Goal: Transaction & Acquisition: Download file/media

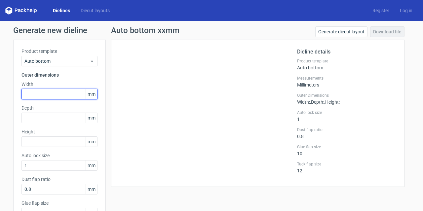
click at [50, 93] on input "text" at bounding box center [59, 94] width 76 height 11
type input "80"
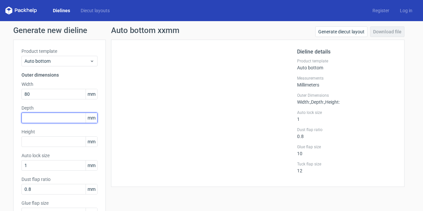
click at [42, 120] on input "text" at bounding box center [59, 118] width 76 height 11
type input "80"
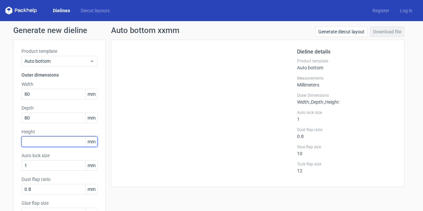
click at [36, 145] on input "text" at bounding box center [59, 142] width 76 height 11
type input "100"
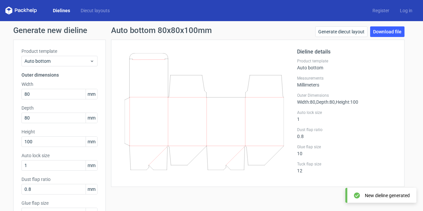
click at [204, 94] on icon at bounding box center [204, 111] width 159 height 117
click at [193, 53] on icon at bounding box center [204, 111] width 159 height 117
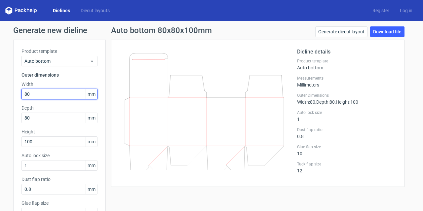
drag, startPoint x: 58, startPoint y: 96, endPoint x: 18, endPoint y: 95, distance: 40.7
click at [18, 95] on div "Product template Auto bottom Outer dimensions Width 80 mm Depth 80 mm Height 10…" at bounding box center [59, 148] width 93 height 216
type input "70"
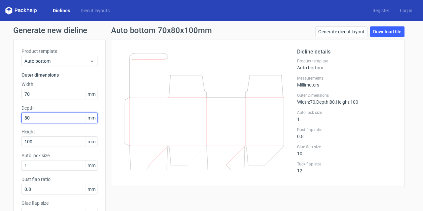
drag, startPoint x: 30, startPoint y: 116, endPoint x: 14, endPoint y: 121, distance: 16.9
click at [14, 121] on div "Product template Auto bottom Outer dimensions Width 70 mm Depth 80 mm Height 10…" at bounding box center [59, 148] width 93 height 216
type input "70"
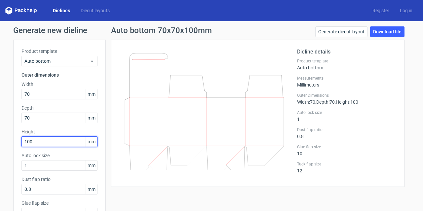
drag, startPoint x: 34, startPoint y: 141, endPoint x: 17, endPoint y: 144, distance: 18.2
click at [17, 144] on div "Product template Auto bottom Outer dimensions Width 70 mm Depth 70 mm Height 10…" at bounding box center [59, 148] width 93 height 216
type input "69"
click at [379, 88] on div "Dieline details Product template Auto bottom Measurements Millimeters Outer Dim…" at bounding box center [346, 113] width 99 height 131
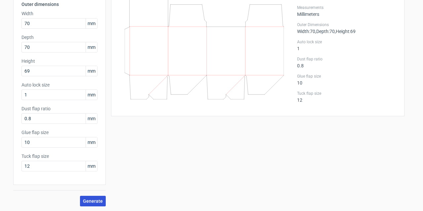
click at [88, 200] on span "Generate" at bounding box center [93, 201] width 20 height 5
click at [88, 202] on span "Generate" at bounding box center [93, 201] width 20 height 5
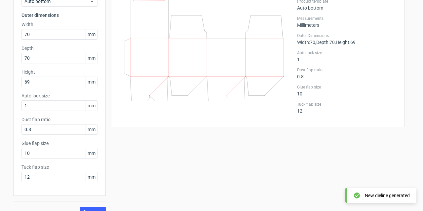
scroll to position [16, 0]
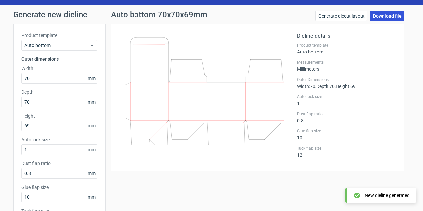
click at [384, 18] on link "Download file" at bounding box center [387, 16] width 34 height 11
